Goal: Find specific page/section

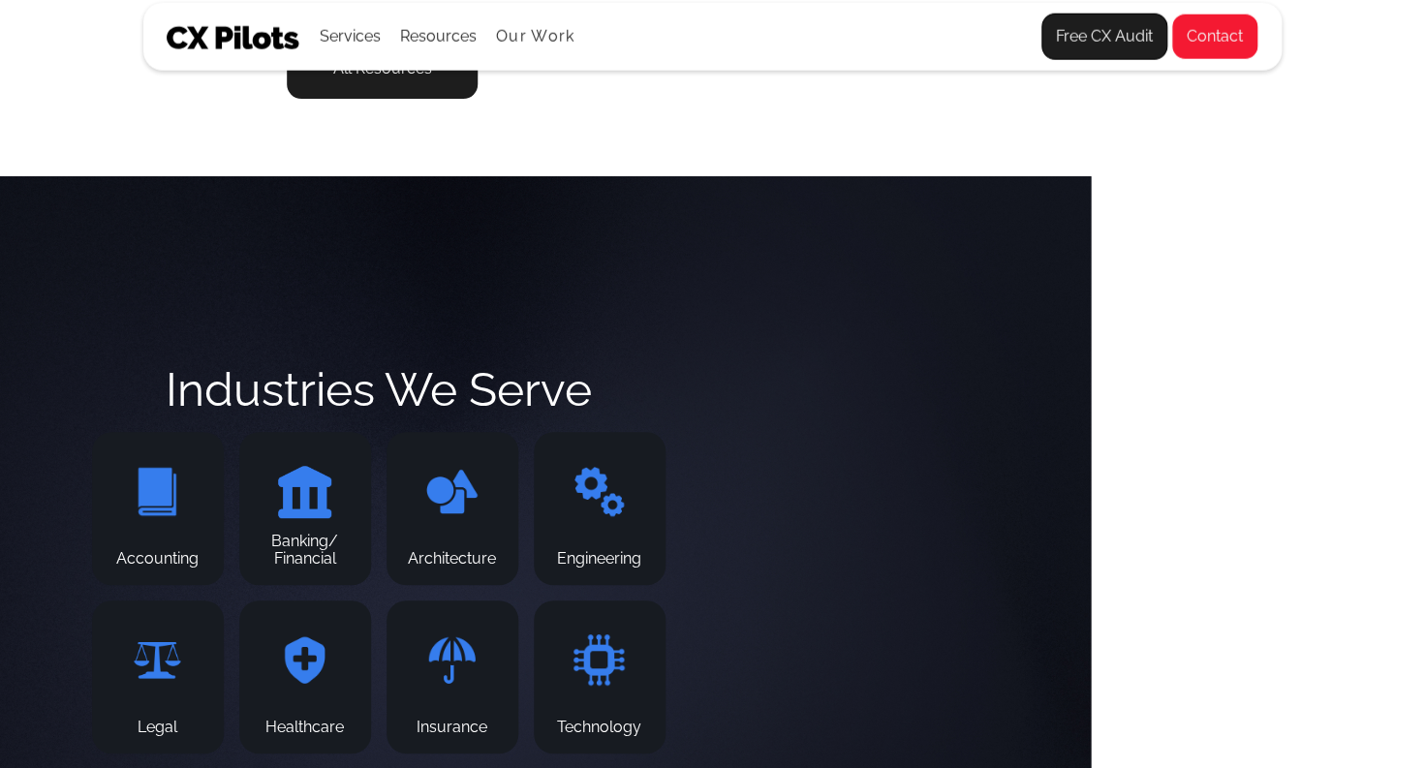
scroll to position [6610, 333]
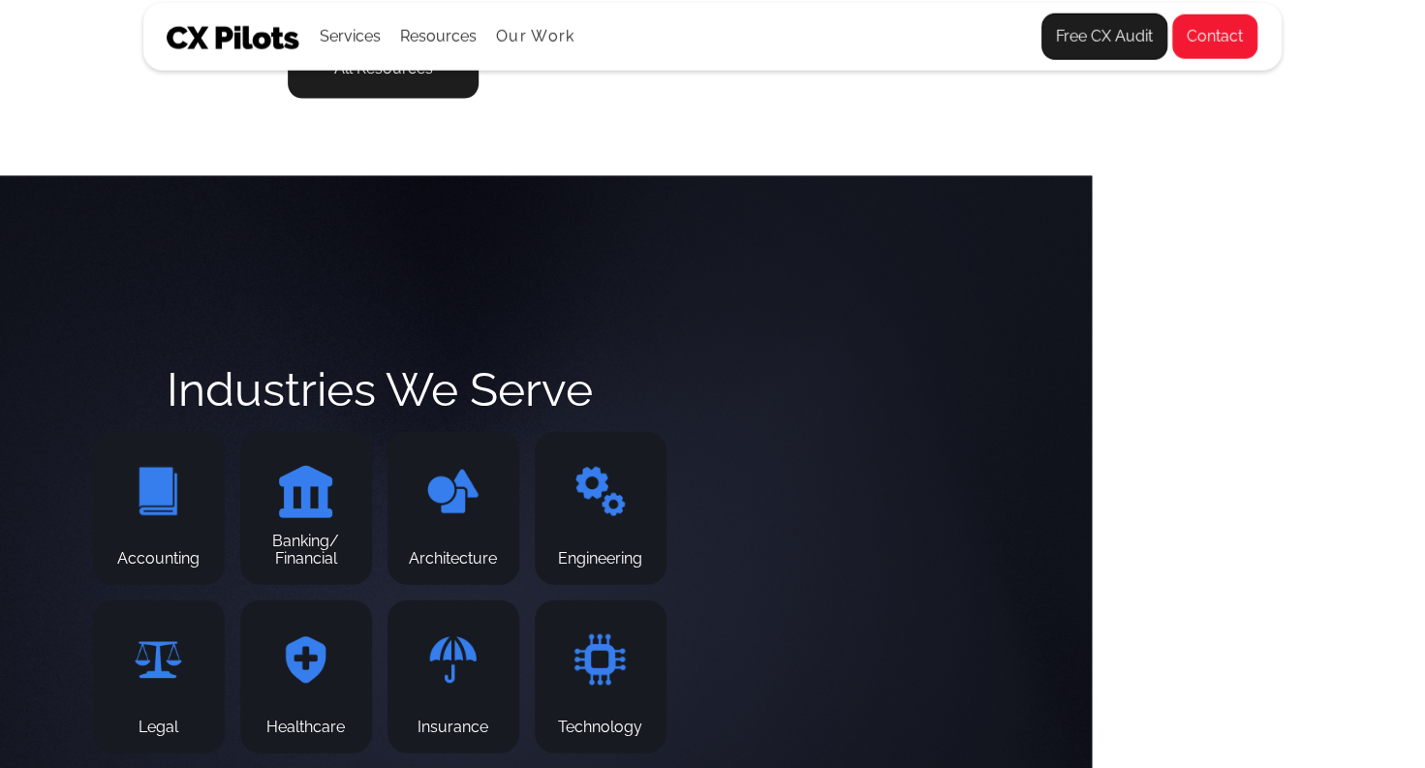
click at [1215, 44] on link "Contact" at bounding box center [1214, 37] width 87 height 47
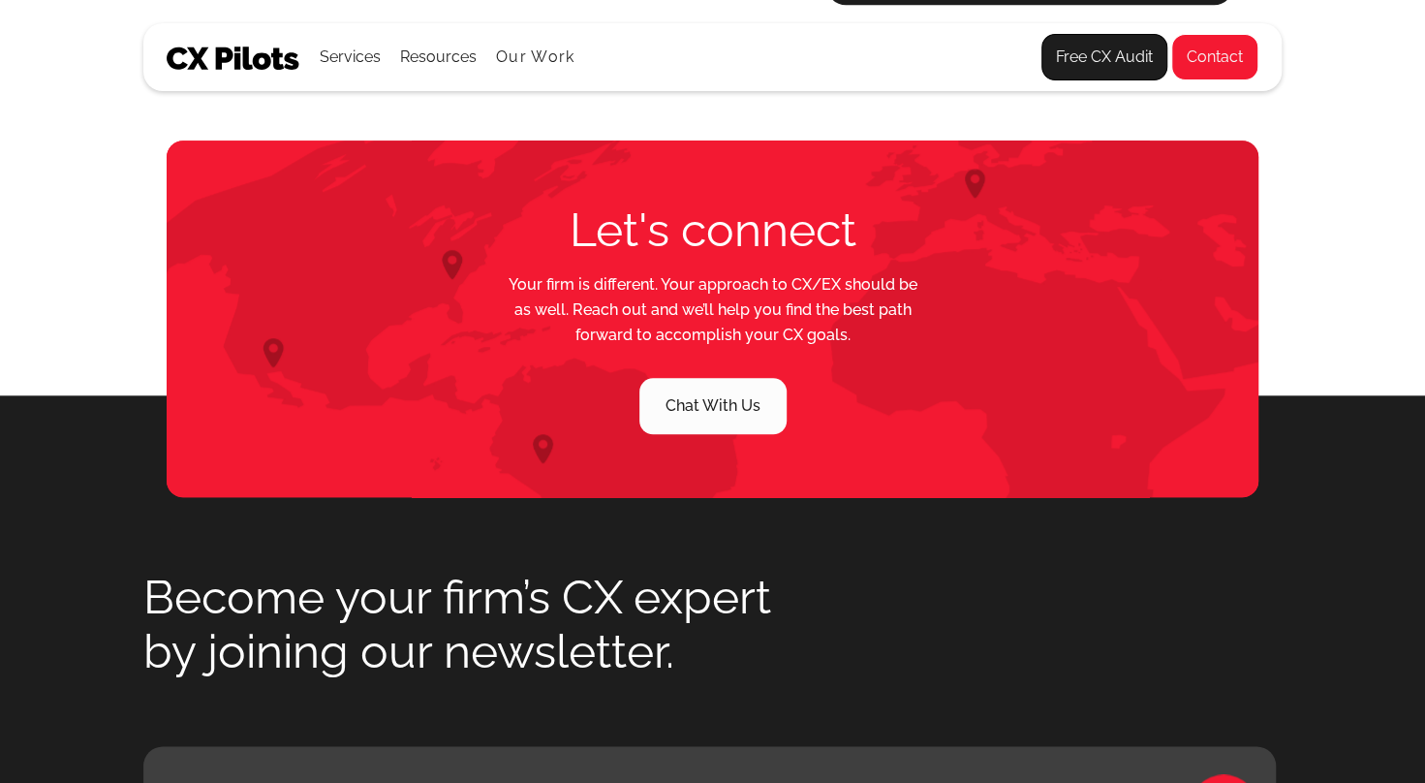
scroll to position [999, 0]
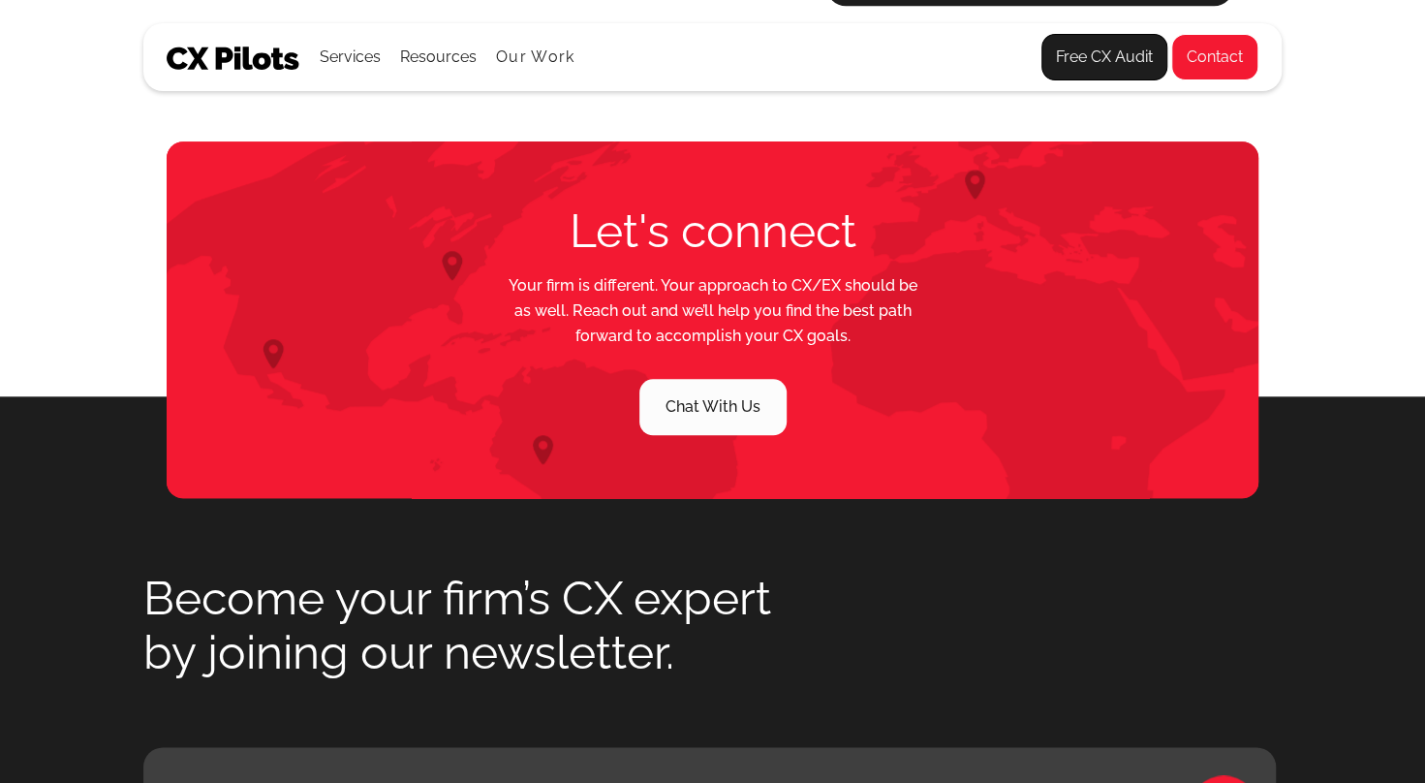
click at [708, 405] on link "Chat With Us" at bounding box center [712, 407] width 147 height 56
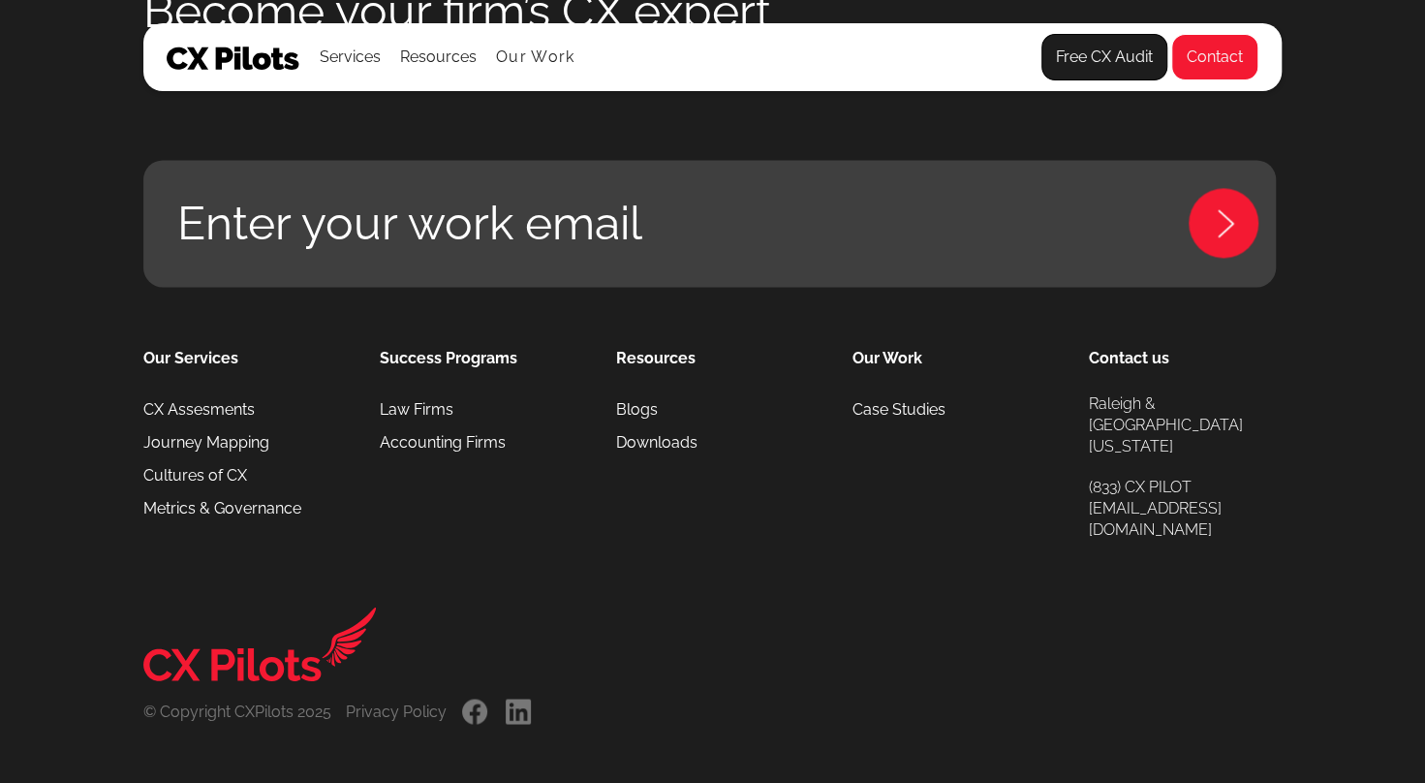
scroll to position [1586, 0]
click at [903, 417] on link "Case Studies" at bounding box center [899, 409] width 93 height 33
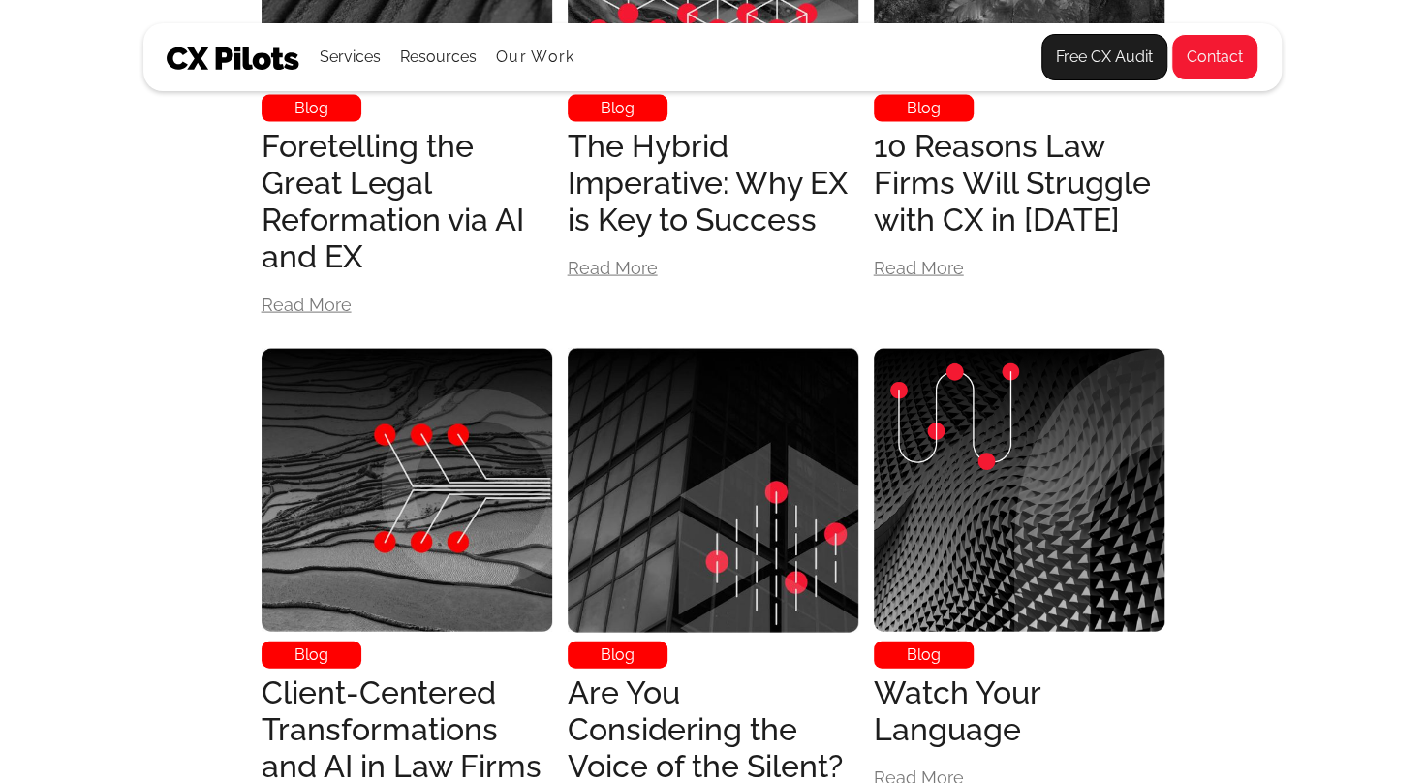
scroll to position [2284, 0]
